Goal: Task Accomplishment & Management: Use online tool/utility

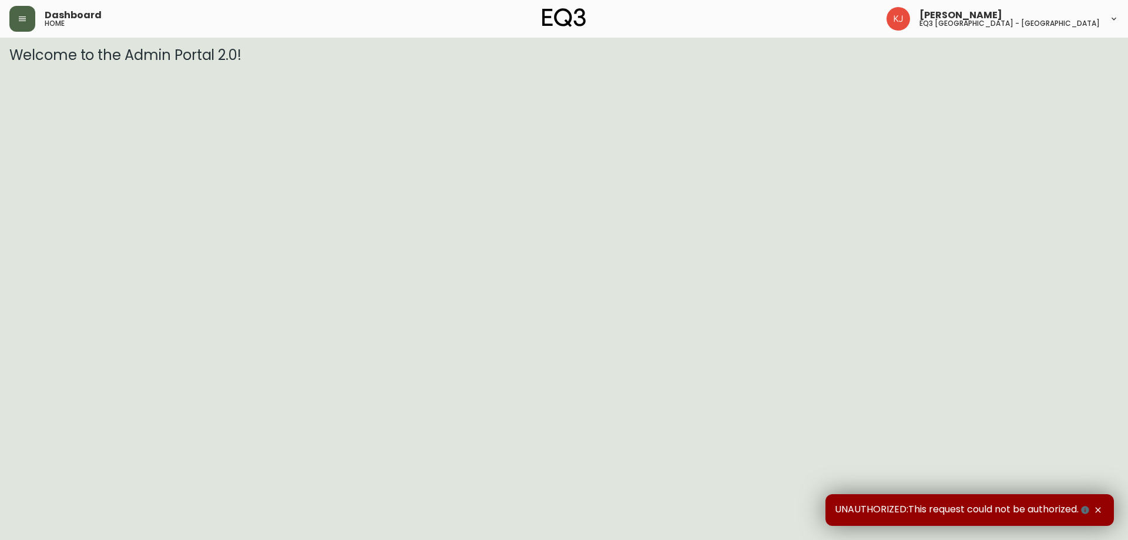
click at [25, 23] on icon "button" at bounding box center [22, 18] width 9 height 9
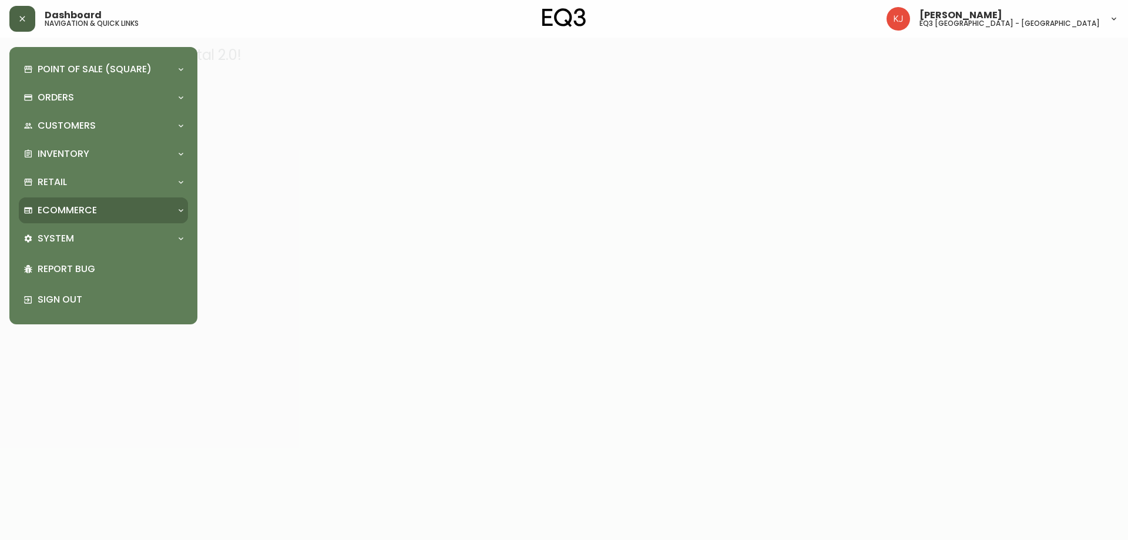
click at [108, 207] on div "Ecommerce" at bounding box center [97, 210] width 148 height 13
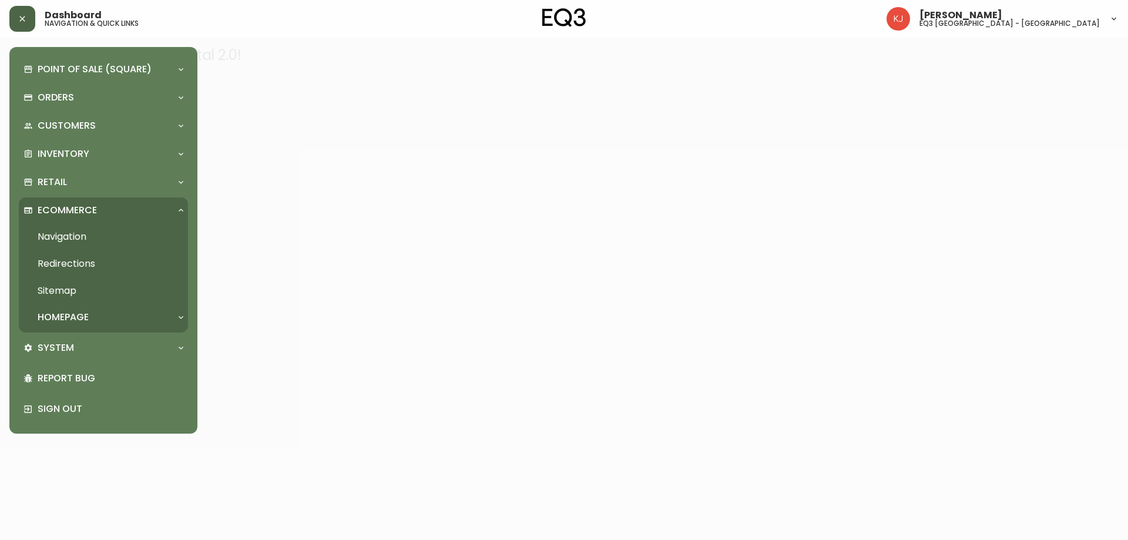
click at [108, 207] on div "Ecommerce" at bounding box center [97, 210] width 148 height 13
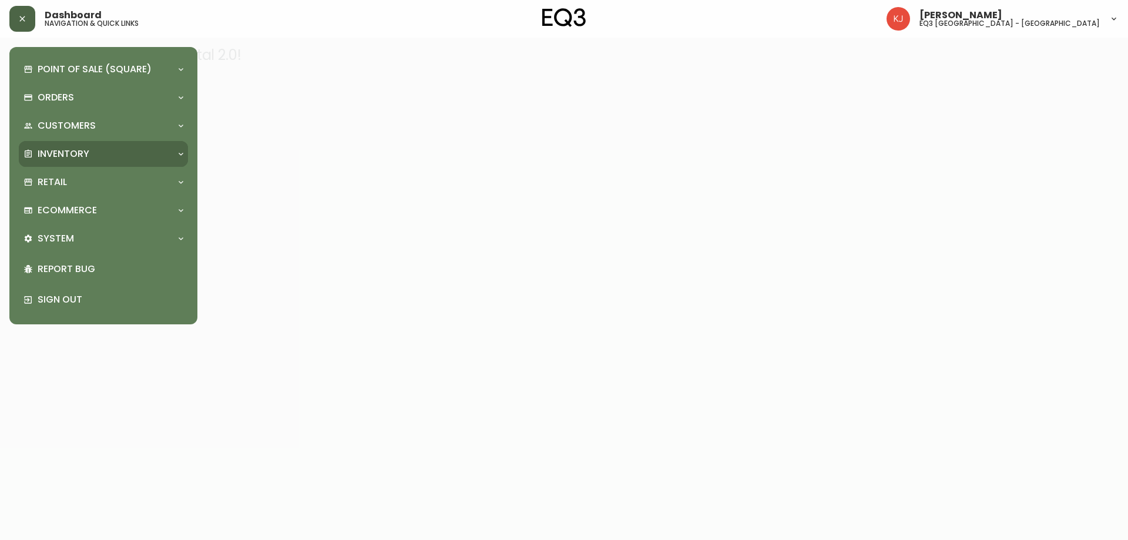
click at [95, 156] on div "Inventory" at bounding box center [97, 153] width 148 height 13
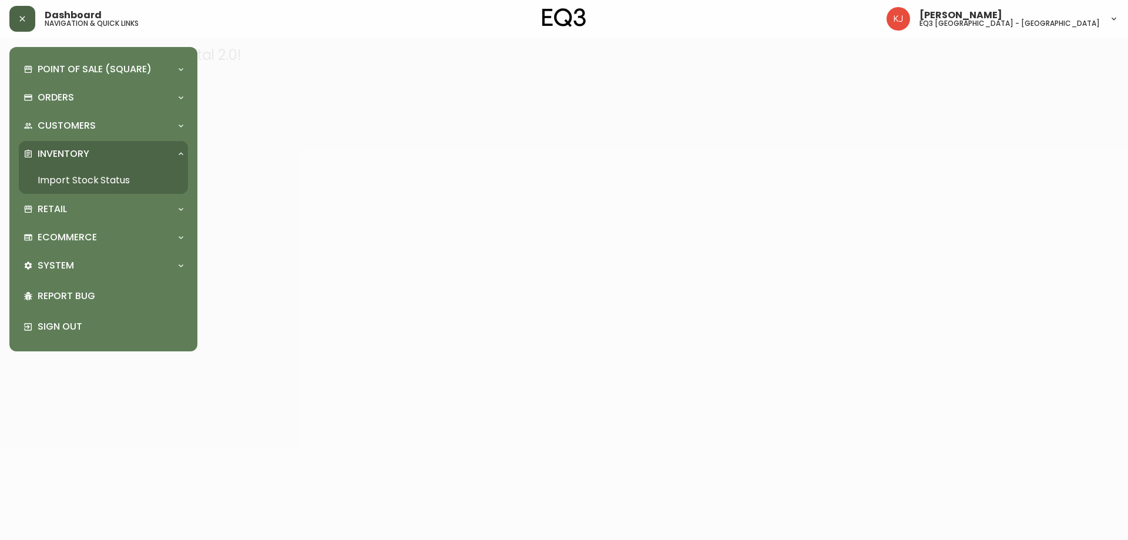
click at [95, 156] on div "Inventory" at bounding box center [97, 153] width 148 height 13
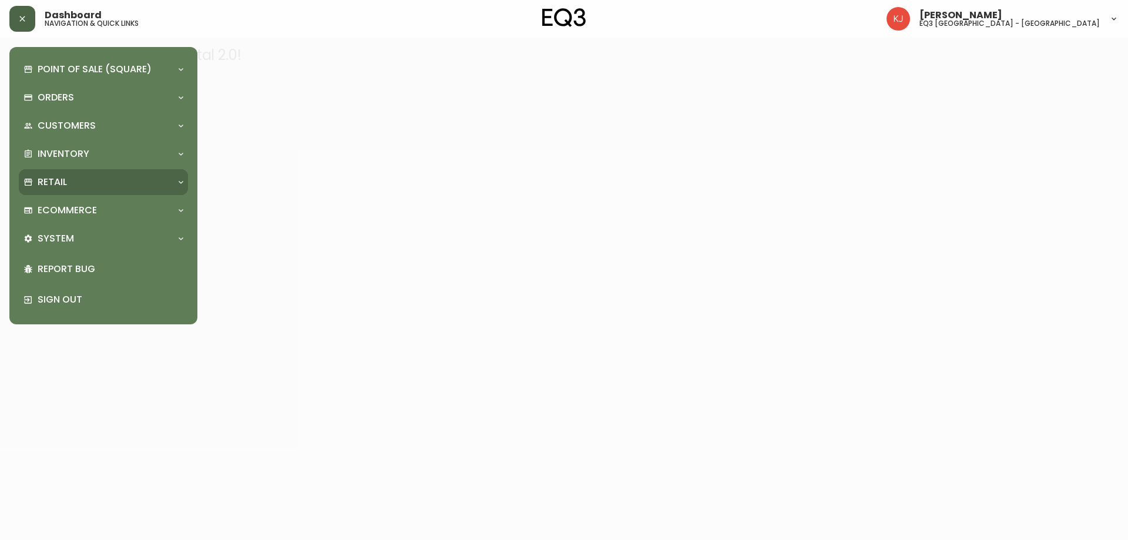
click at [85, 174] on div "Retail" at bounding box center [103, 182] width 169 height 26
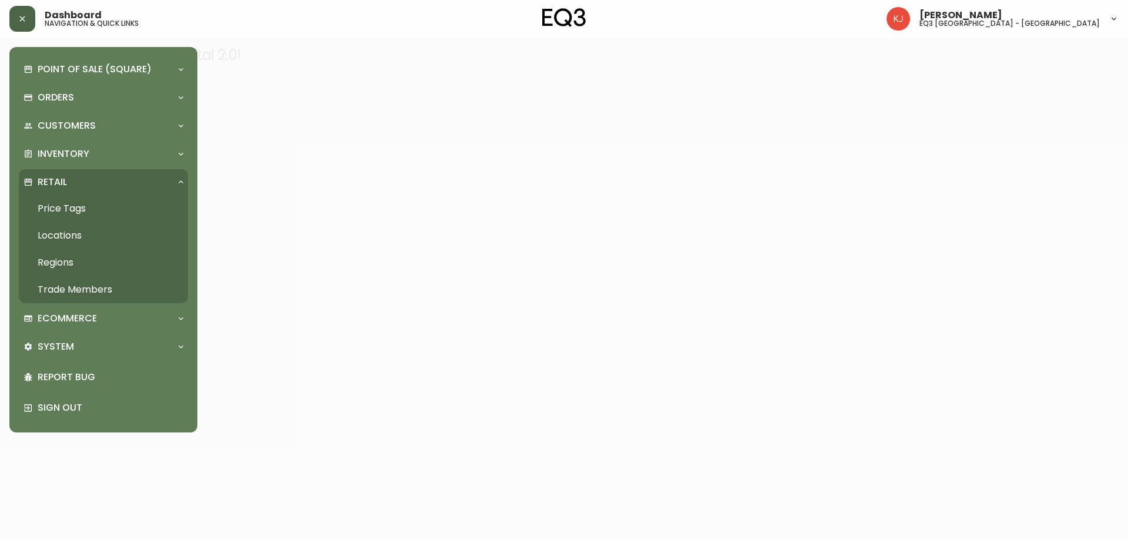
drag, startPoint x: 72, startPoint y: 185, endPoint x: 70, endPoint y: 194, distance: 8.9
click at [70, 194] on div "Retail" at bounding box center [103, 182] width 169 height 26
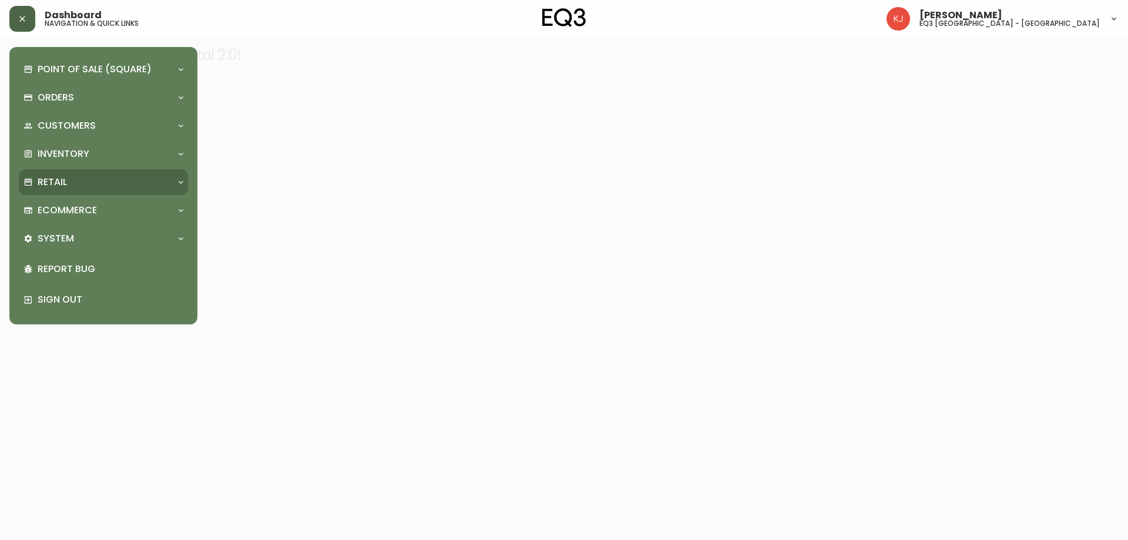
click at [69, 176] on div "Retail" at bounding box center [97, 182] width 148 height 13
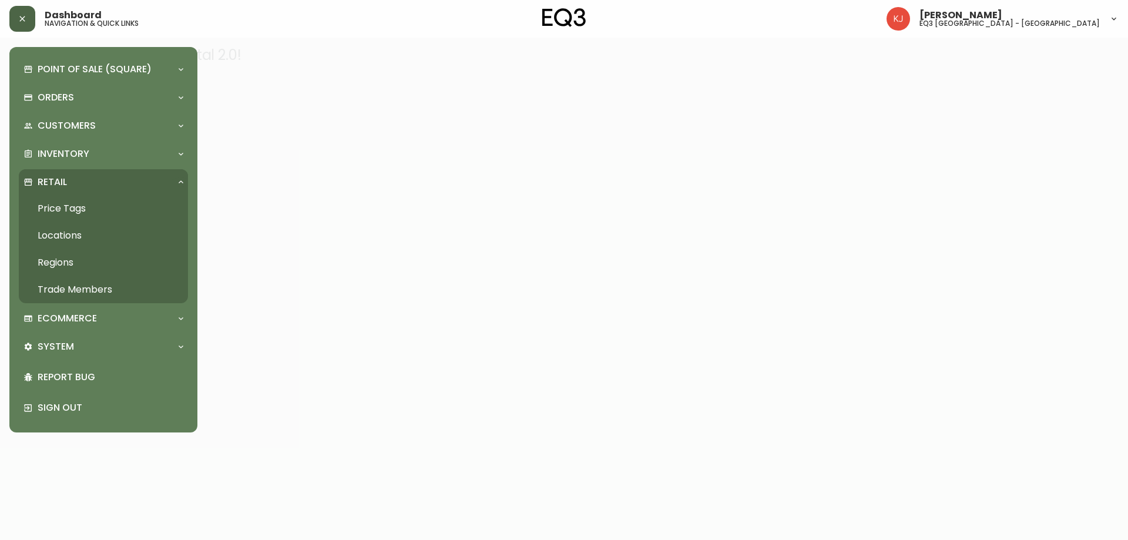
click at [77, 206] on link "Price Tags" at bounding box center [103, 208] width 169 height 27
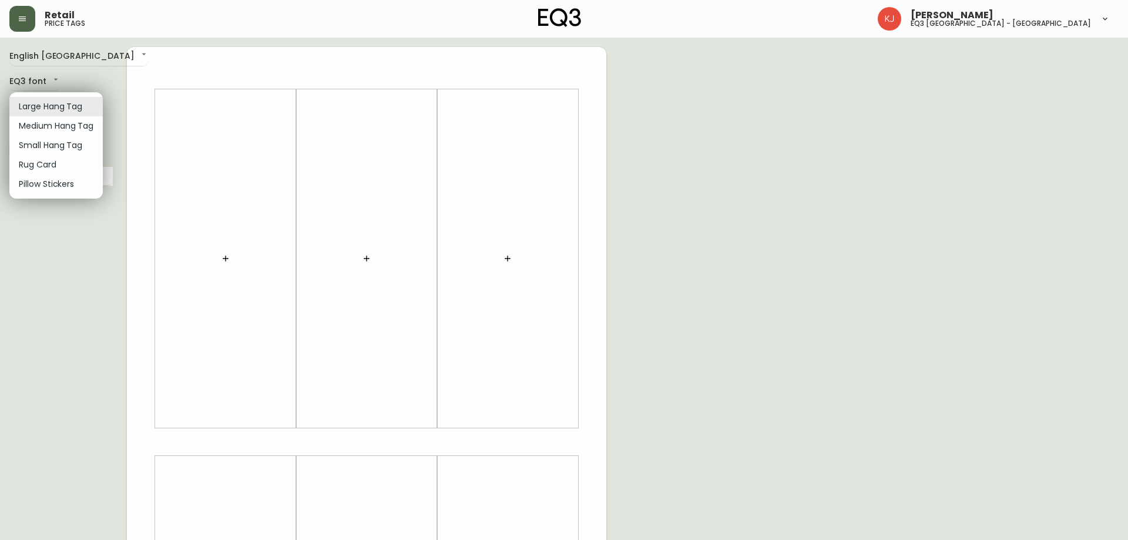
click at [53, 100] on body "Retail price tags [PERSON_NAME] eq3 [GEOGRAPHIC_DATA] - [GEOGRAPHIC_DATA] Engli…" at bounding box center [564, 418] width 1128 height 837
click at [53, 166] on li "Rug Card" at bounding box center [55, 164] width 93 height 19
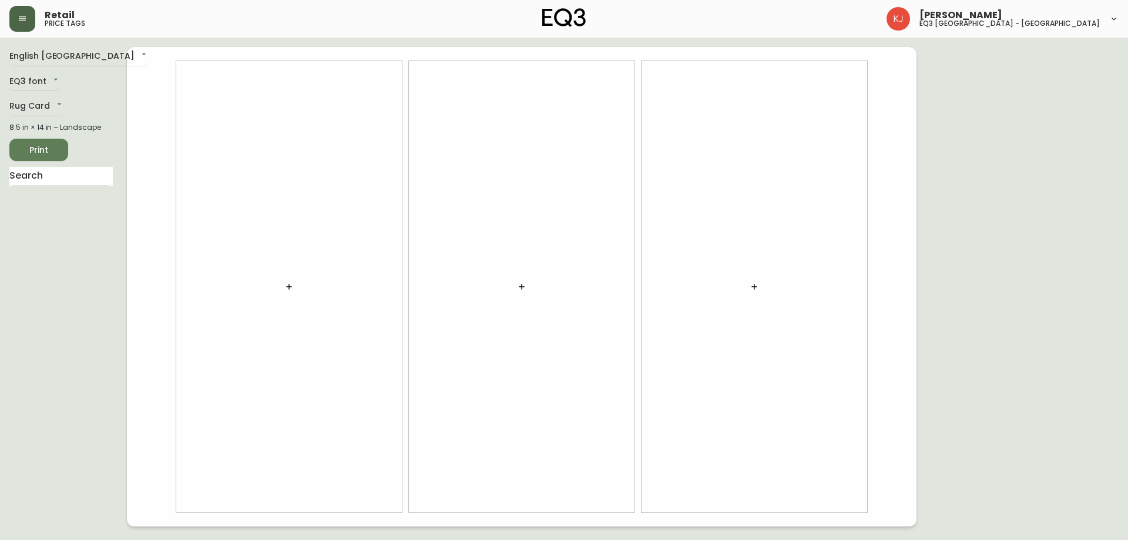
click at [50, 94] on div "English [GEOGRAPHIC_DATA] en_CA EQ3 font EQ3 Rug Card rugs 8.5 in × 14 in – Lan…" at bounding box center [67, 286] width 117 height 479
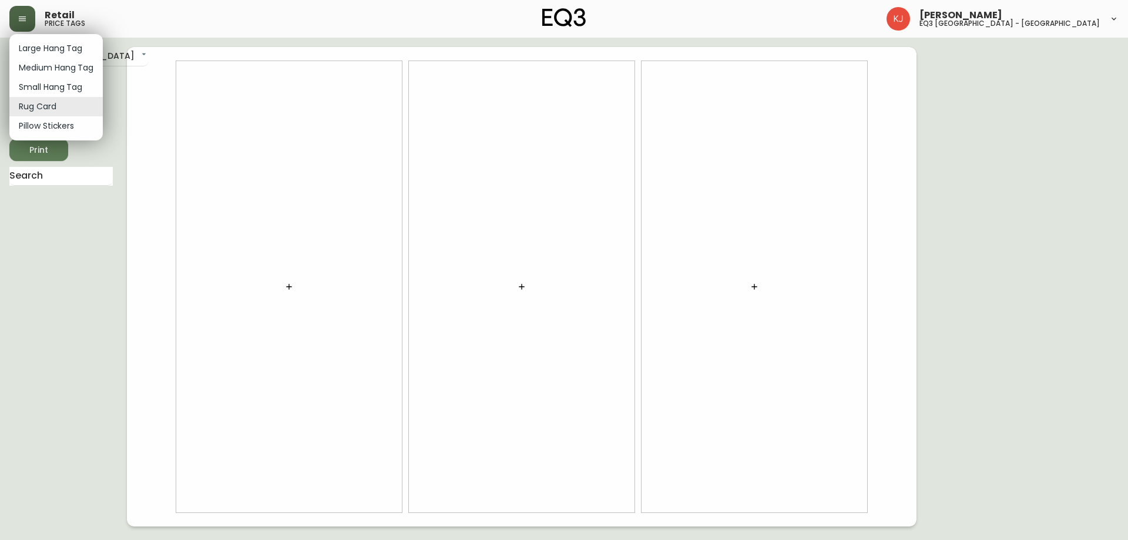
click at [49, 105] on body "Retail price tags [PERSON_NAME] eq3 [GEOGRAPHIC_DATA] - [GEOGRAPHIC_DATA] Engli…" at bounding box center [564, 263] width 1128 height 526
click at [55, 82] on li "Small Hang Tag" at bounding box center [55, 87] width 93 height 19
type input "small"
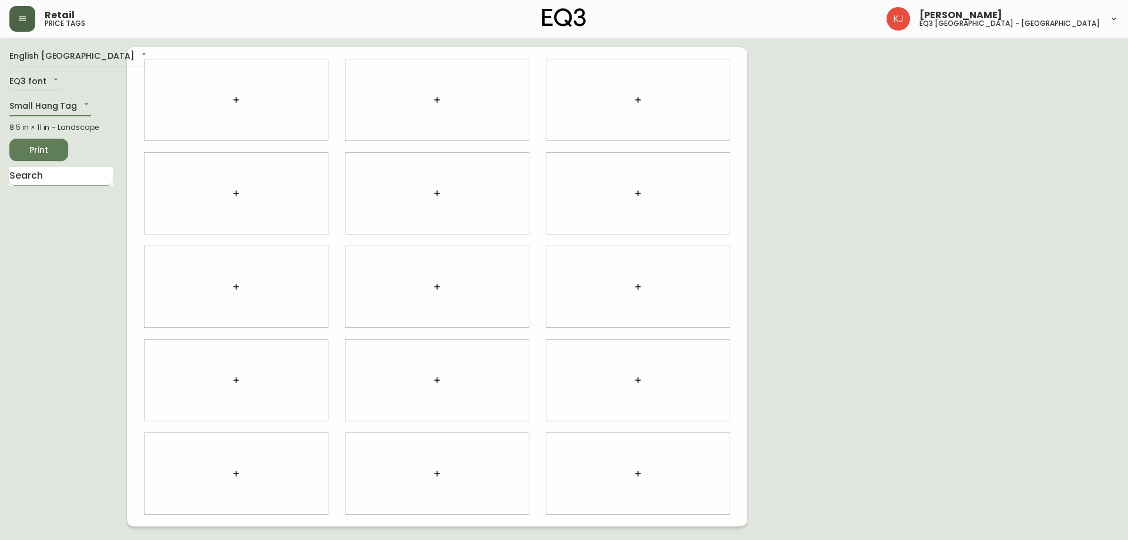
click at [93, 181] on input "text" at bounding box center [60, 176] width 103 height 19
type input "CANTO"
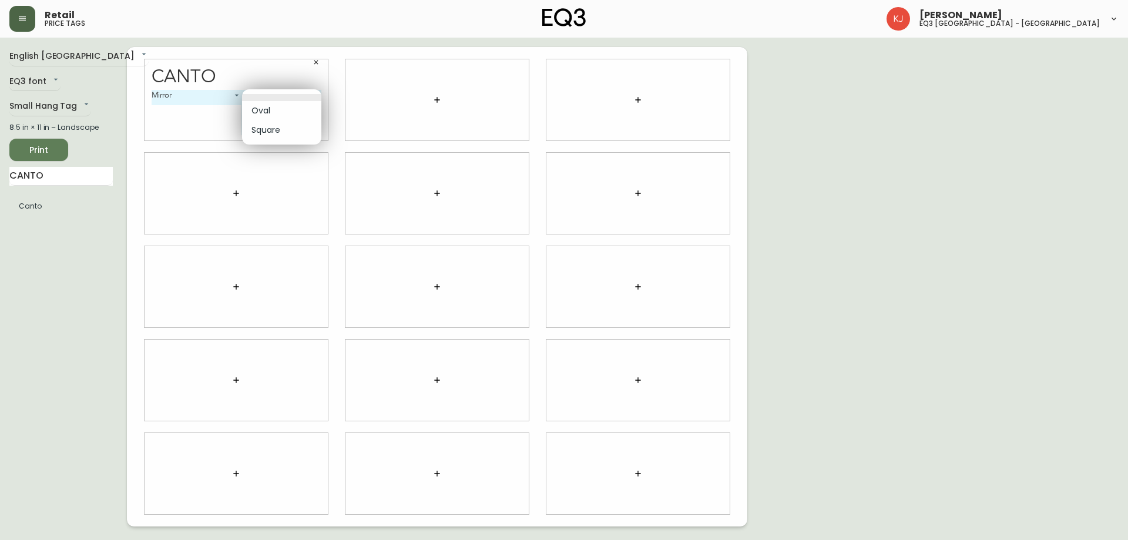
click at [268, 99] on body "Retail price tags [PERSON_NAME] eq3 [GEOGRAPHIC_DATA] - [GEOGRAPHIC_DATA] Engli…" at bounding box center [564, 263] width 1128 height 526
click at [270, 128] on li "Square" at bounding box center [281, 129] width 79 height 19
type input "1"
click at [274, 106] on body "Retail price tags [PERSON_NAME] eq3 [GEOGRAPHIC_DATA] - [GEOGRAPHIC_DATA] Engli…" at bounding box center [564, 263] width 1128 height 526
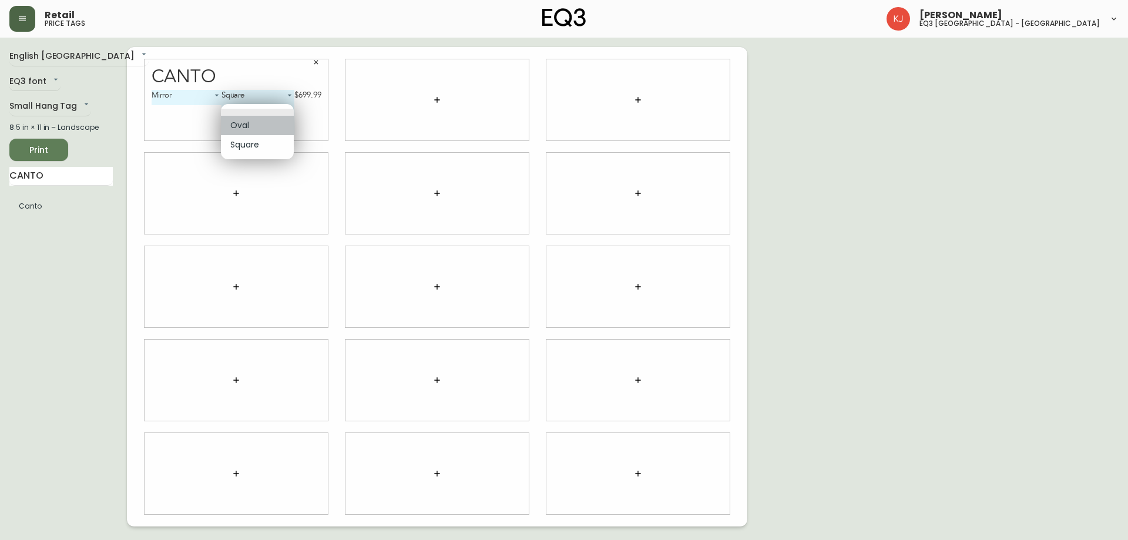
click at [256, 127] on li "Oval" at bounding box center [257, 125] width 73 height 19
type input "0"
click at [31, 137] on div "English Canada en_CA EQ3 font EQ3 Small Hang Tag small 8.5 in × 11 in – Landsca…" at bounding box center [67, 286] width 117 height 479
click at [22, 153] on span "Print" at bounding box center [39, 150] width 40 height 15
